Goal: Complete application form: Complete application form

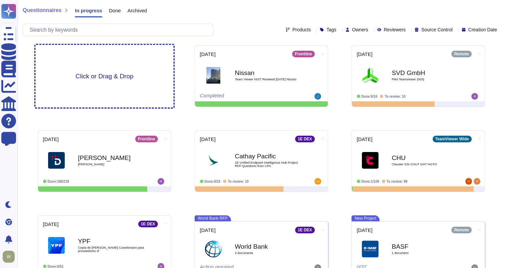
click at [100, 74] on span "Click or Drag & Drop" at bounding box center [104, 76] width 58 height 6
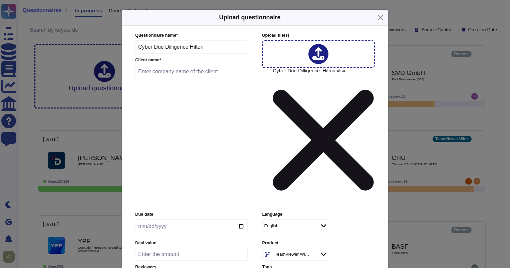
click at [159, 78] on input "text" at bounding box center [191, 71] width 113 height 13
type input "Hilton"
click at [142, 220] on input "date" at bounding box center [191, 227] width 112 height 14
click at [151, 220] on input "0201-09-13" at bounding box center [191, 227] width 112 height 14
click at [178, 220] on input "0201-09-12" at bounding box center [191, 227] width 112 height 14
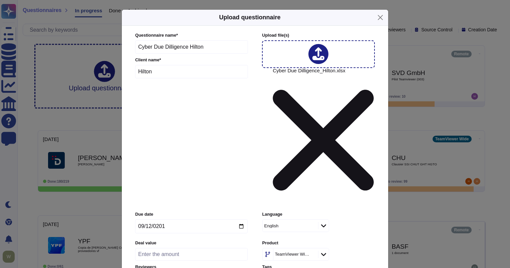
click at [178, 220] on input "0201-09-12" at bounding box center [191, 227] width 112 height 14
click at [242, 220] on input "0201-09-12" at bounding box center [191, 227] width 112 height 14
click at [170, 220] on input "0201-09-12" at bounding box center [191, 227] width 112 height 14
type input "[DATE]"
click at [167, 248] on input "number" at bounding box center [191, 254] width 112 height 13
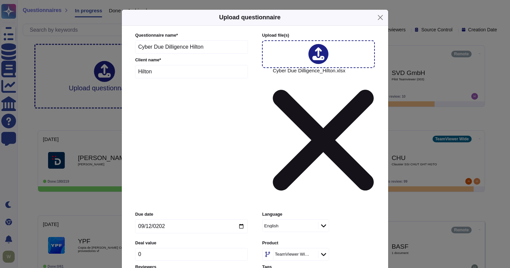
type input "0"
click at [300, 252] on div "TeamViewer Wide" at bounding box center [292, 254] width 35 height 4
click at [298, 231] on div "1E DEX" at bounding box center [304, 226] width 77 height 15
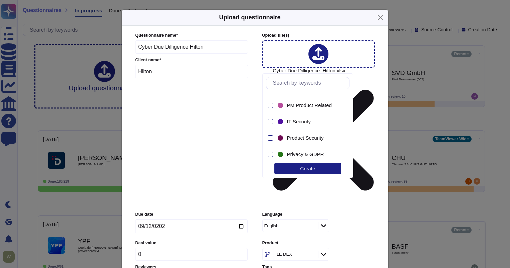
scroll to position [112, 0]
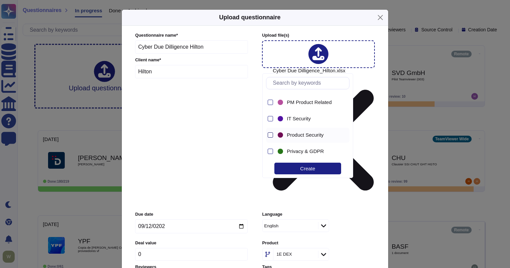
click at [268, 138] on div at bounding box center [270, 134] width 5 height 5
click at [269, 154] on div at bounding box center [270, 151] width 5 height 5
click at [269, 120] on div at bounding box center [270, 118] width 5 height 5
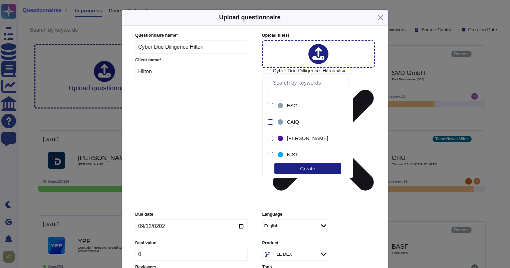
scroll to position [210, 0]
click at [305, 168] on div "Create" at bounding box center [307, 169] width 67 height 12
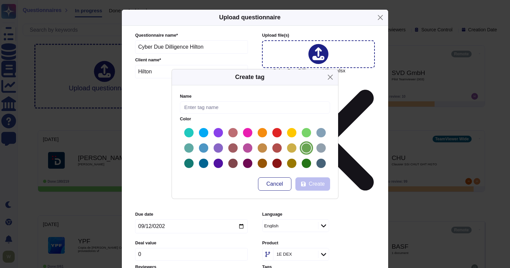
click at [306, 147] on label at bounding box center [306, 148] width 11 height 11
click at [0, 0] on input "radio" at bounding box center [0, 0] width 0 height 0
click at [203, 136] on label at bounding box center [203, 132] width 11 height 11
click at [0, 0] on input "radio" at bounding box center [0, 0] width 0 height 0
click at [216, 108] on input "text" at bounding box center [255, 107] width 150 height 12
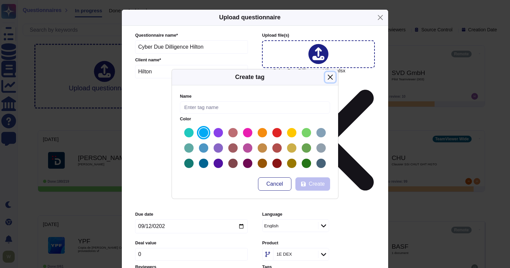
click at [331, 76] on button "Close" at bounding box center [330, 77] width 10 height 10
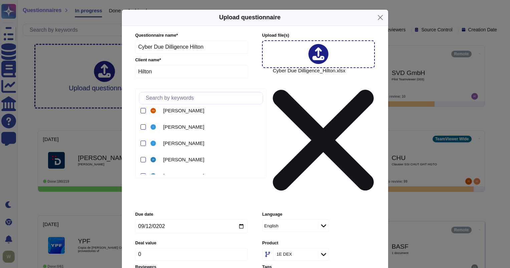
scroll to position [678, 0]
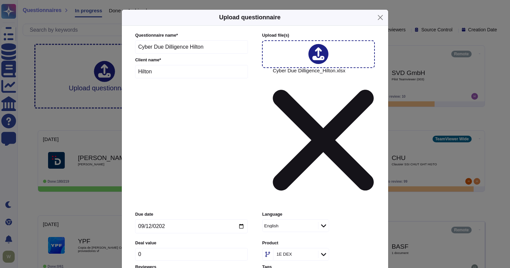
click at [0, 0] on input "Automatically assign teams on questions" at bounding box center [0, 0] width 0 height 0
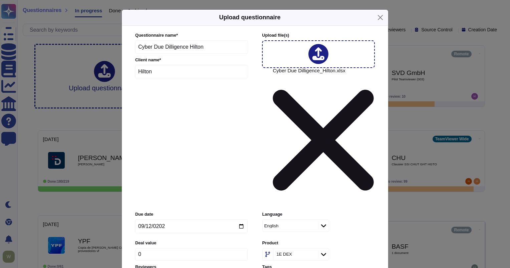
click at [0, 0] on input "Keep existing answers from the file" at bounding box center [0, 0] width 0 height 0
click at [0, 0] on input "Auto-approve existing answers (recommended for already filled out questionnaire…" at bounding box center [0, 0] width 0 height 0
click at [0, 0] on input "Require a review of existing answers (recommended for questionnaires to be fill…" at bounding box center [0, 0] width 0 height 0
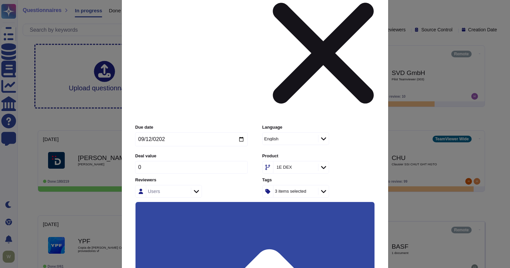
scroll to position [92, 0]
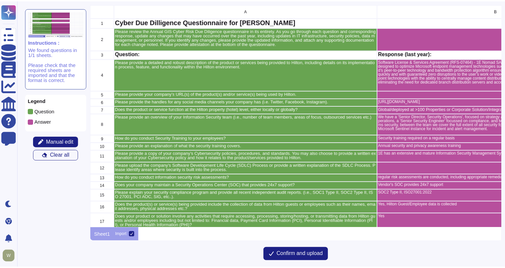
scroll to position [219, 410]
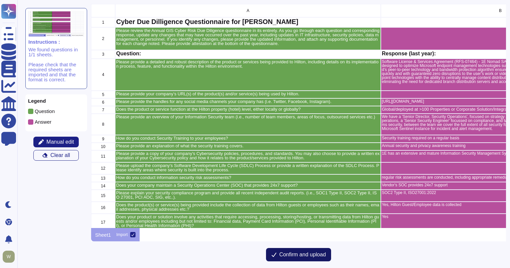
click at [283, 253] on span "Confirm and upload" at bounding box center [302, 254] width 47 height 5
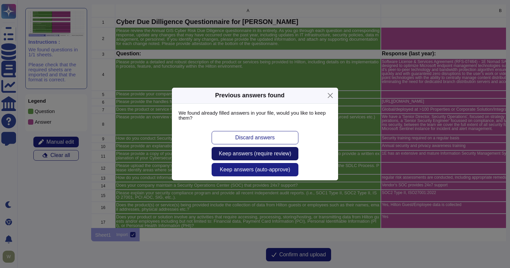
click at [243, 155] on span "Keep answers (require review)" at bounding box center [255, 153] width 72 height 5
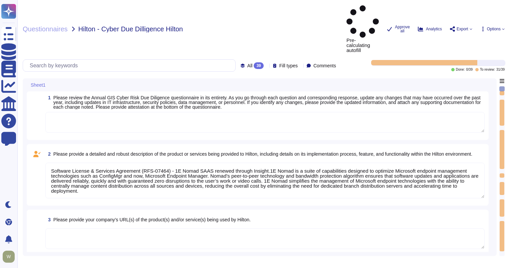
type textarea "Software License & Services Agreement (RFS-07464) - 1E Nomad SAAS renewed throu…"
type textarea "[URL][DOMAIN_NAME]"
type textarea "Global/deployed at >100 Properties or Corporate Solution/Integrates with other …"
type textarea "We have a 'Senior Director, Security Operations', focused on strategy and gover…"
type textarea "Security training required on a regular basis"
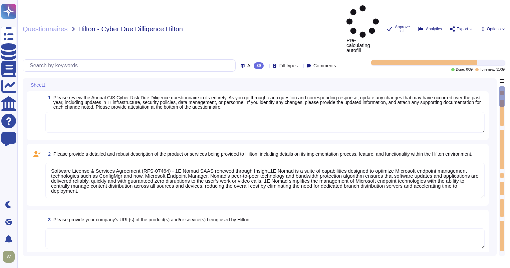
click at [500, 27] on span "Options" at bounding box center [494, 29] width 14 height 4
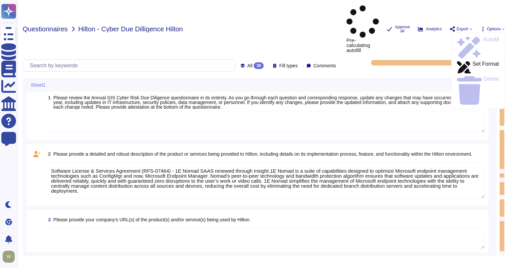
click at [40, 26] on span "Questionnaires" at bounding box center [45, 29] width 45 height 7
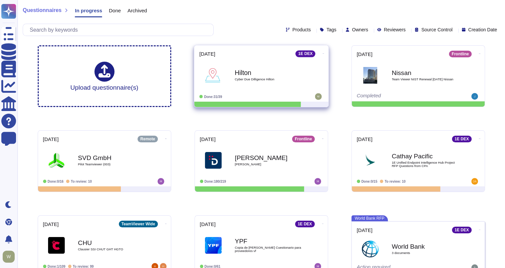
click at [248, 76] on b "Hilton" at bounding box center [268, 72] width 67 height 6
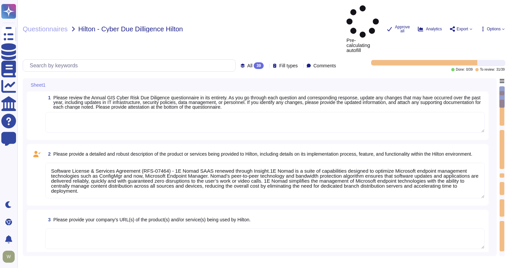
type textarea "Software License & Services Agreement (RFS-07464) - 1E Nomad SAAS renewed throu…"
type textarea "[URL][DOMAIN_NAME]"
type textarea "Global/deployed at >100 Properties or Corporate Solution/Integrates with other …"
type textarea "We have a 'Senior Director, Security Operations', focused on strategy and gover…"
type textarea "Security training required on a regular basis"
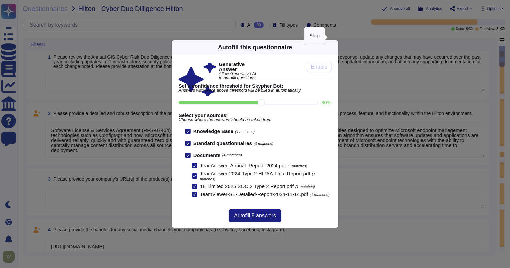
click at [334, 69] on icon at bounding box center [398, 133] width 128 height 128
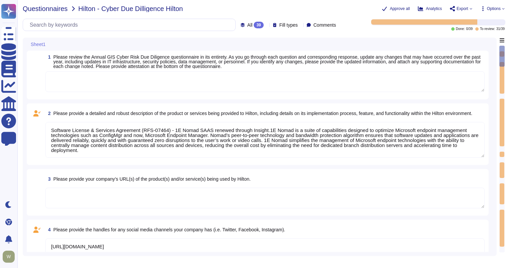
click at [56, 11] on span "Questionnaires" at bounding box center [45, 8] width 45 height 7
